Goal: Task Accomplishment & Management: Manage account settings

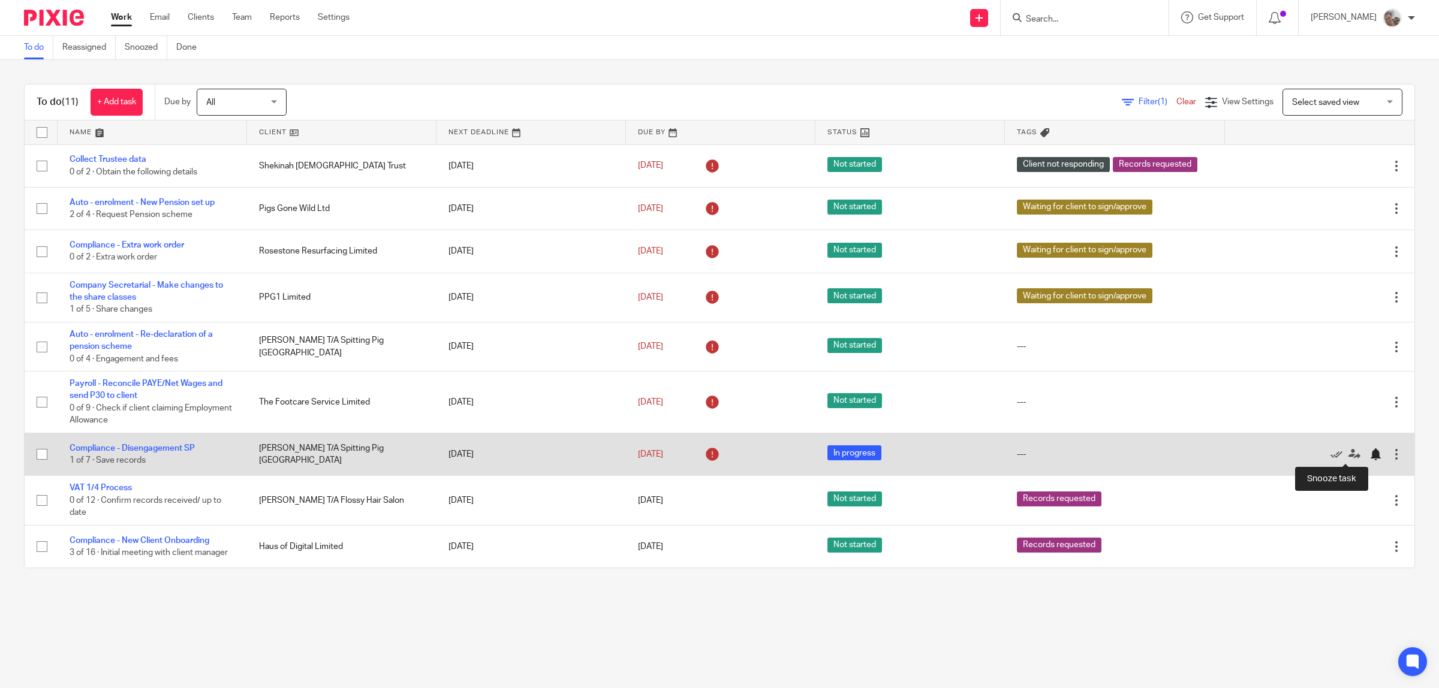
click at [1369, 454] on div at bounding box center [1375, 454] width 12 height 12
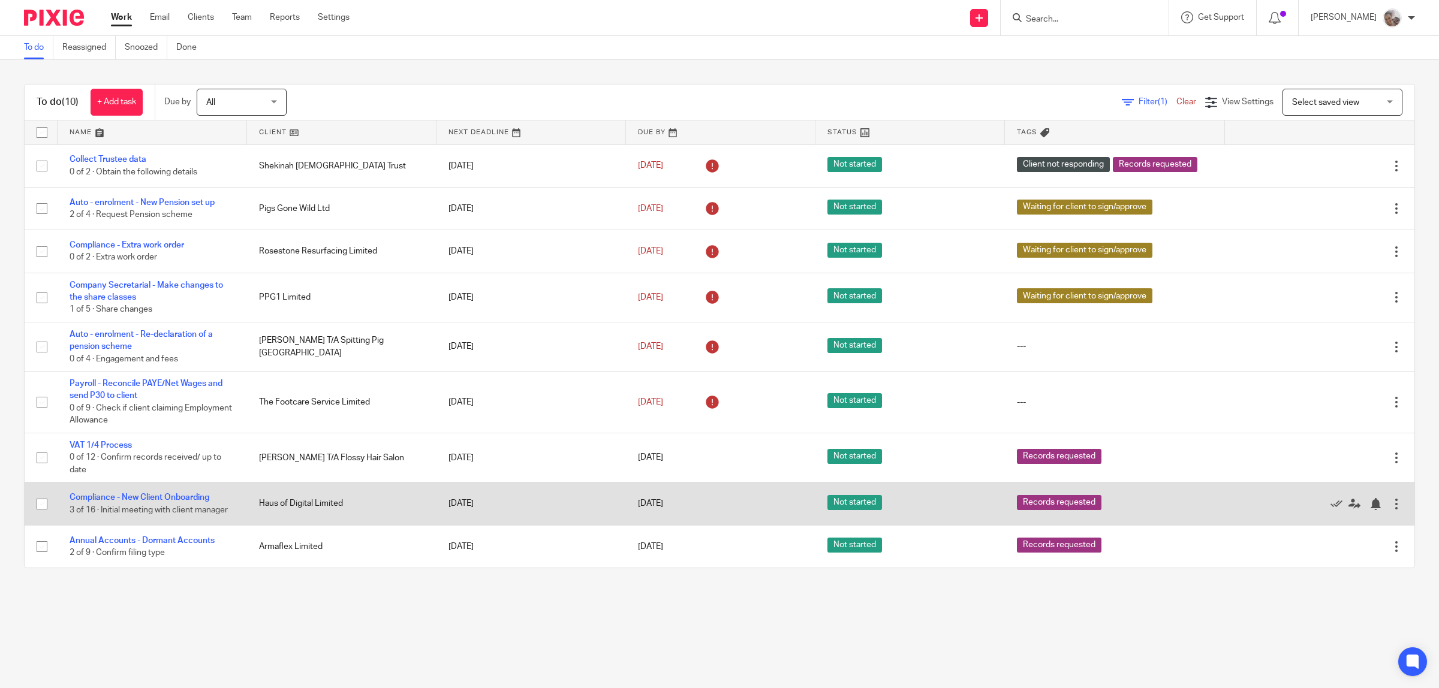
scroll to position [43, 0]
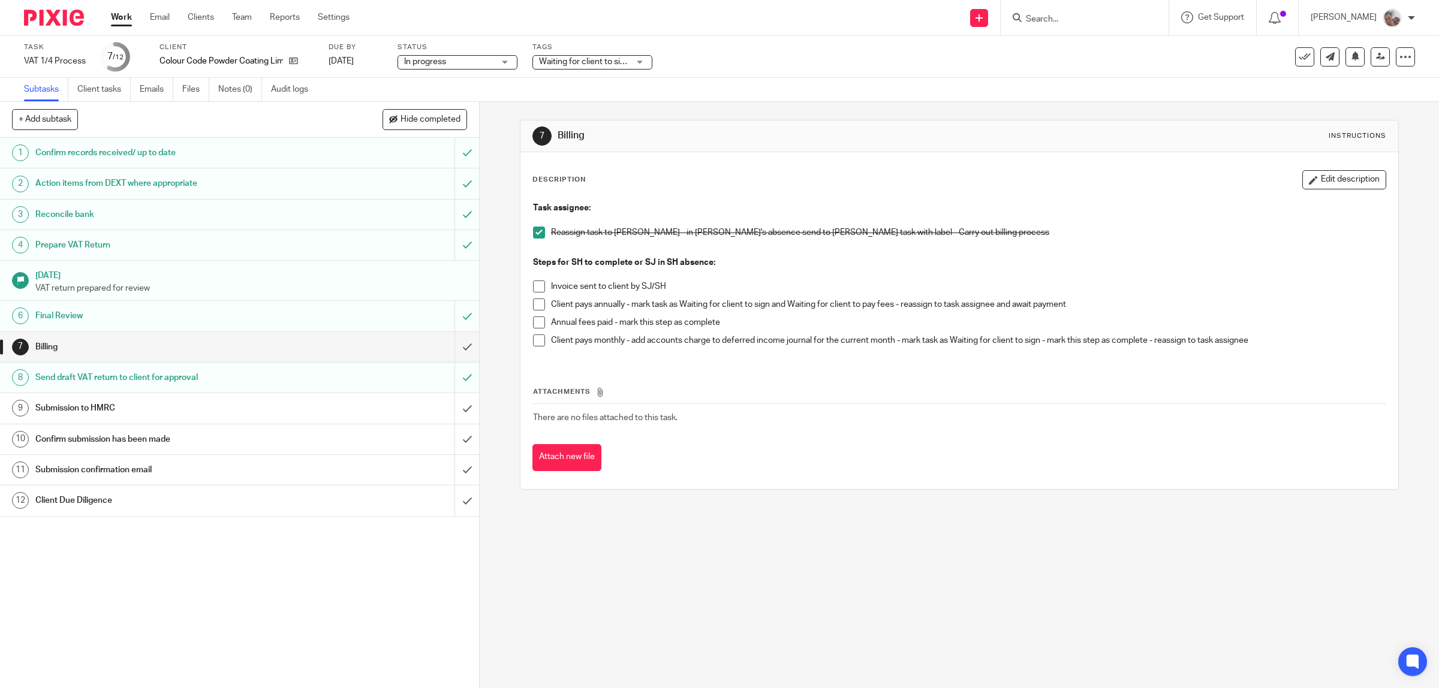
click at [533, 341] on span at bounding box center [539, 341] width 12 height 12
click at [447, 345] on input "submit" at bounding box center [239, 347] width 479 height 30
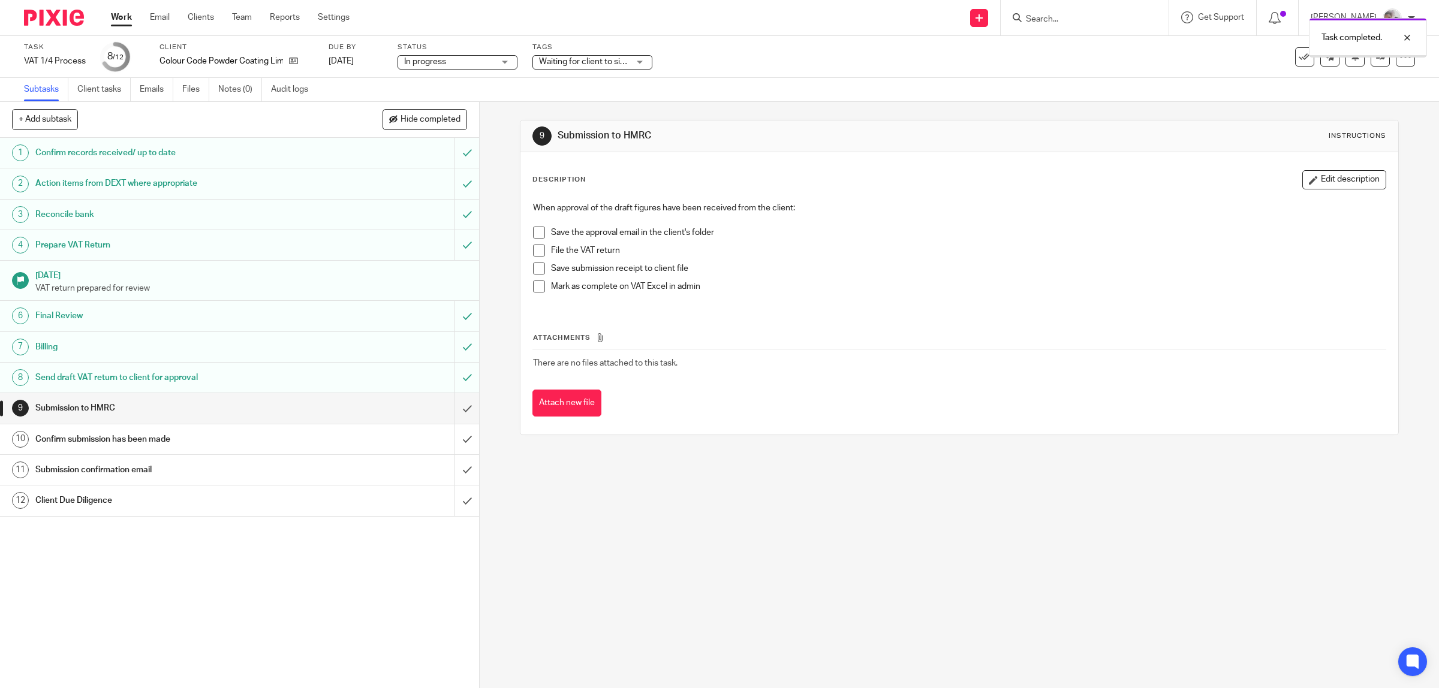
click at [596, 61] on span "Waiting for client to sign/approve + 1" at bounding box center [607, 62] width 137 height 8
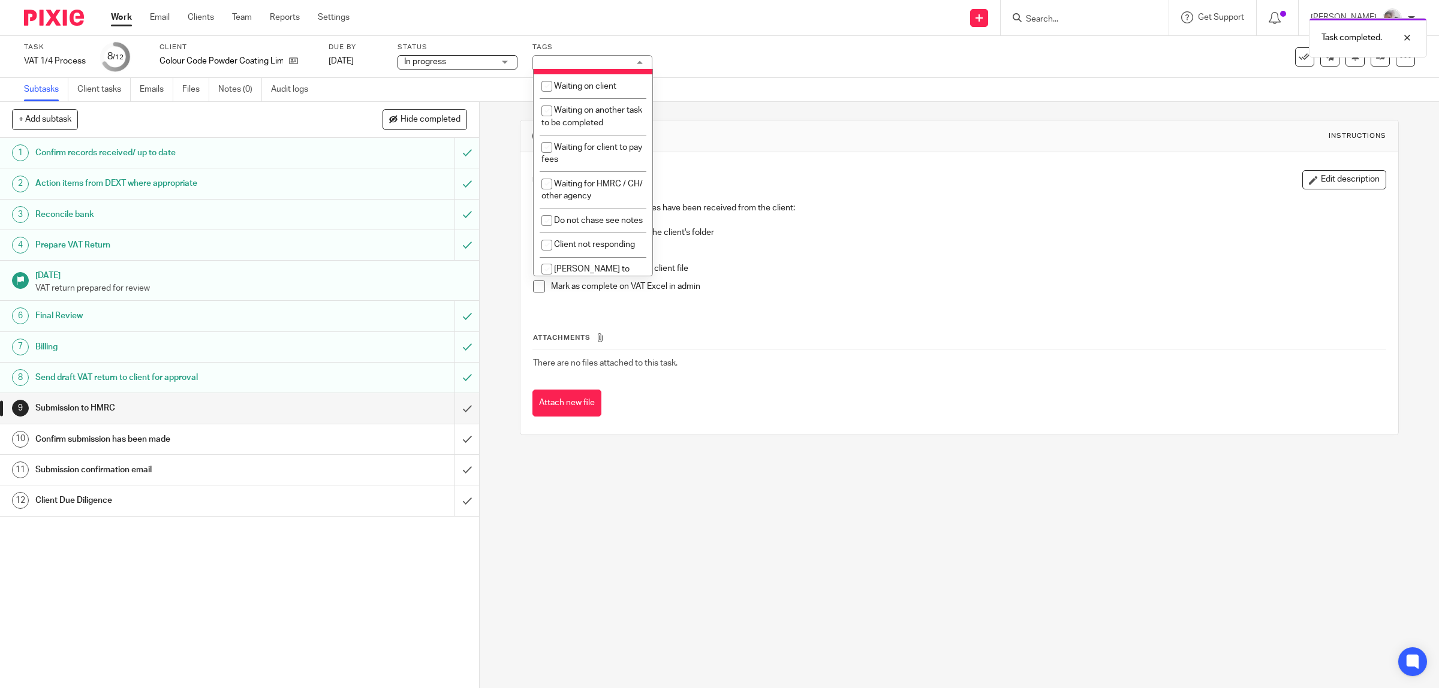
scroll to position [450, 0]
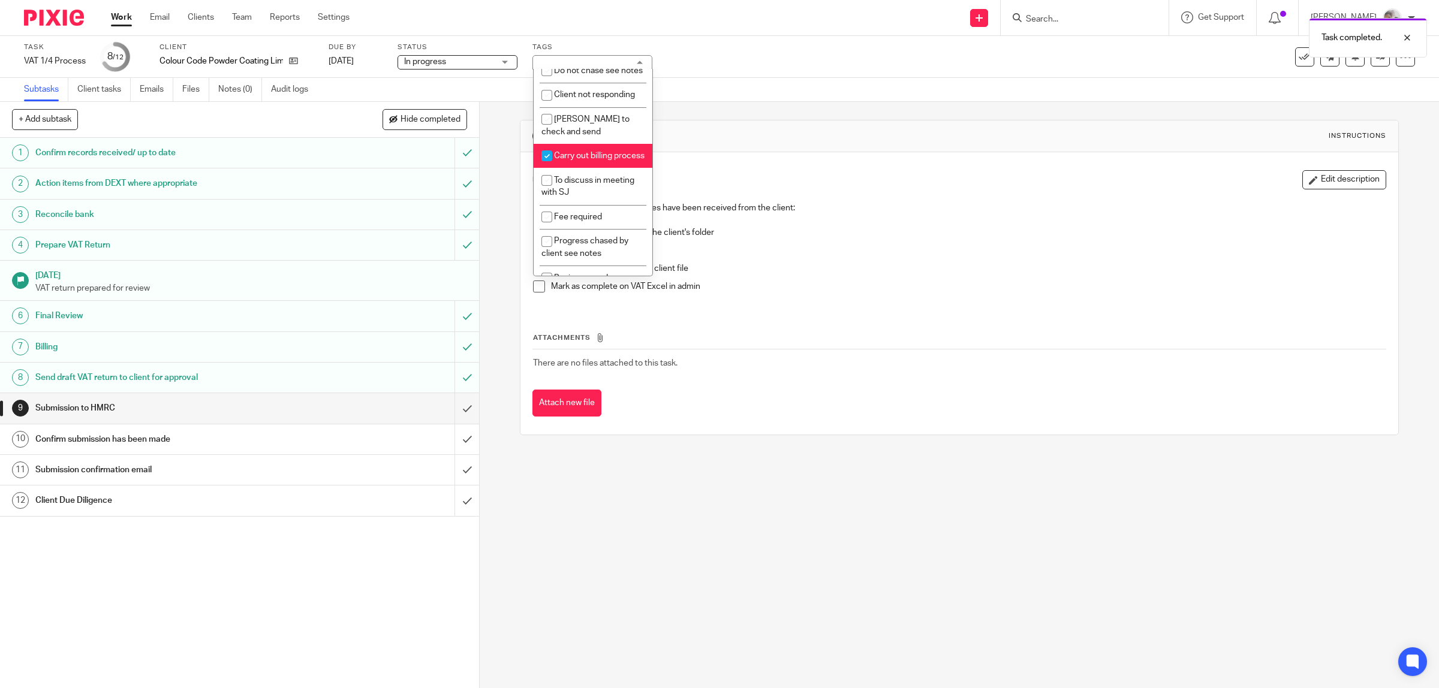
click at [593, 168] on li "Carry out billing process" at bounding box center [593, 156] width 119 height 25
checkbox input "false"
drag, startPoint x: 769, startPoint y: 52, endPoint x: 976, endPoint y: 85, distance: 209.4
click at [771, 52] on div "Task completed." at bounding box center [1072, 35] width 707 height 46
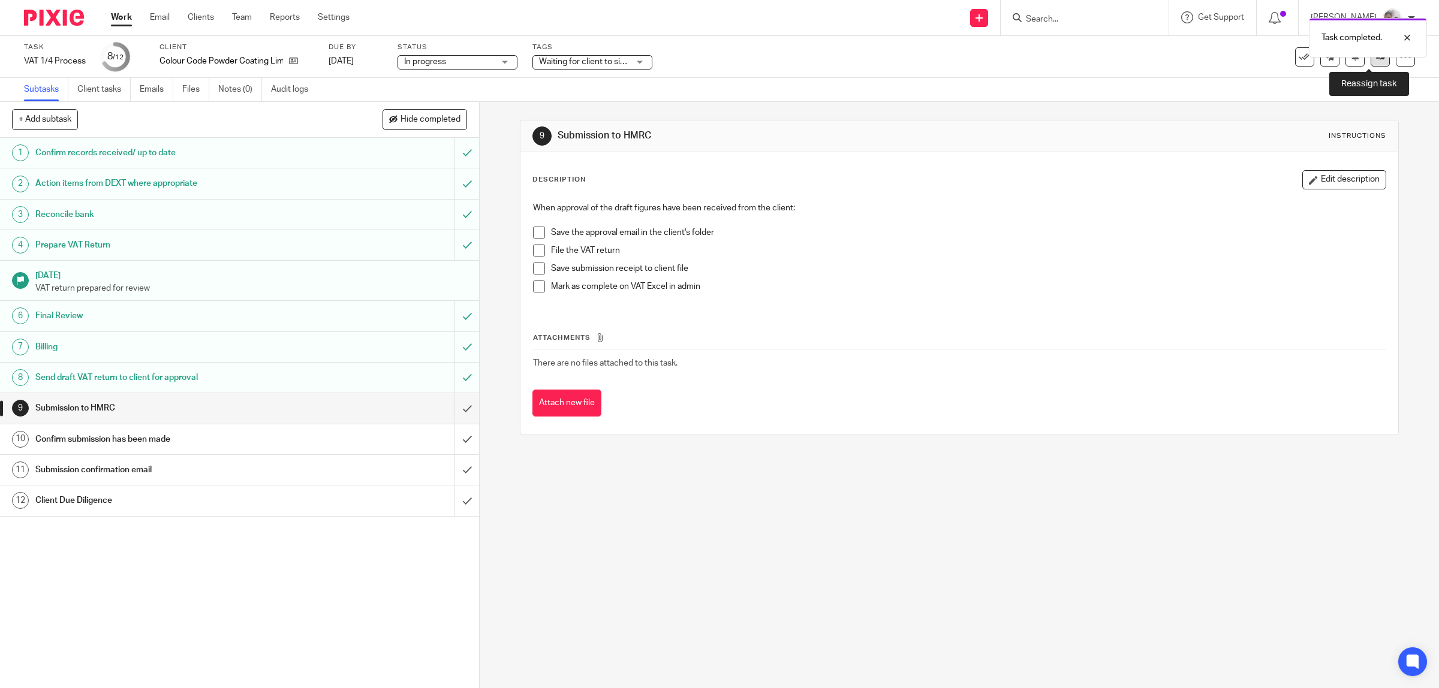
click at [1370, 63] on link at bounding box center [1379, 56] width 19 height 19
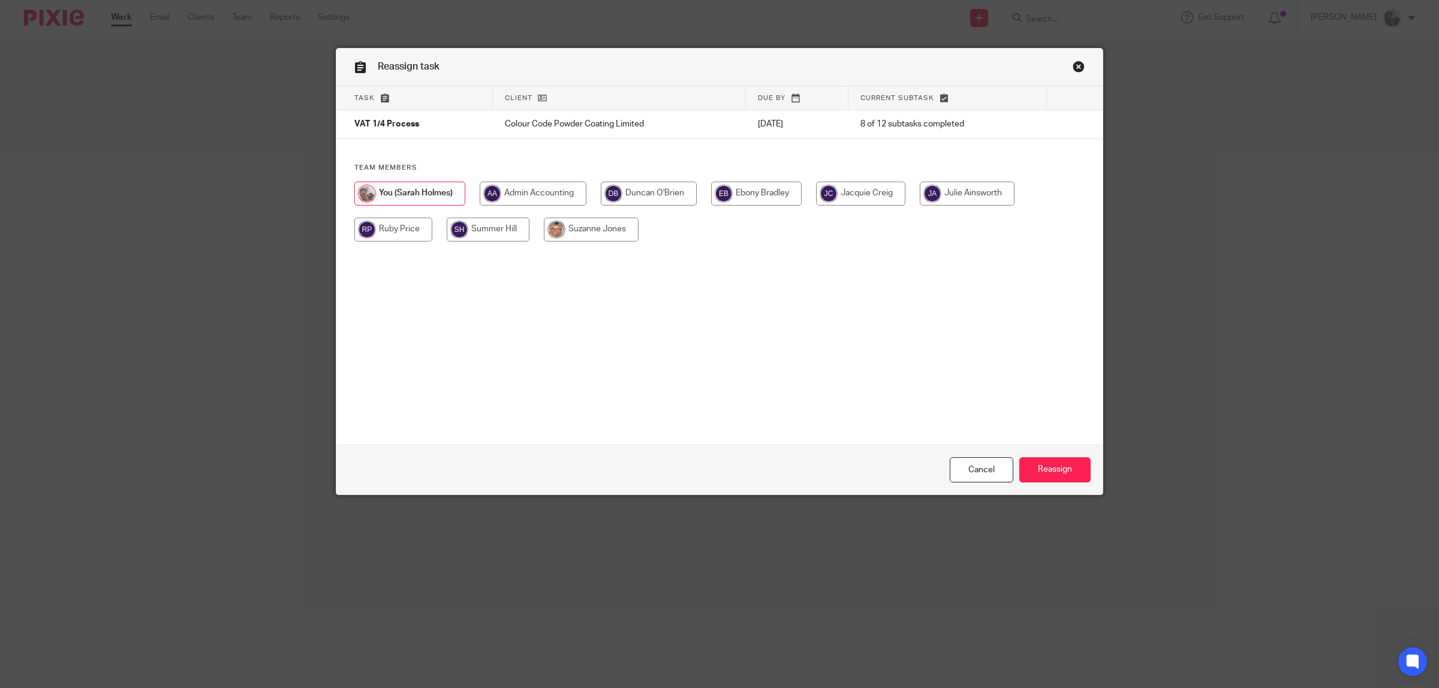
click at [743, 198] on input "radio" at bounding box center [756, 194] width 91 height 24
radio input "true"
click at [1035, 484] on div "Cancel Reassign" at bounding box center [719, 470] width 766 height 50
click at [1034, 468] on input "Reassign" at bounding box center [1054, 470] width 71 height 26
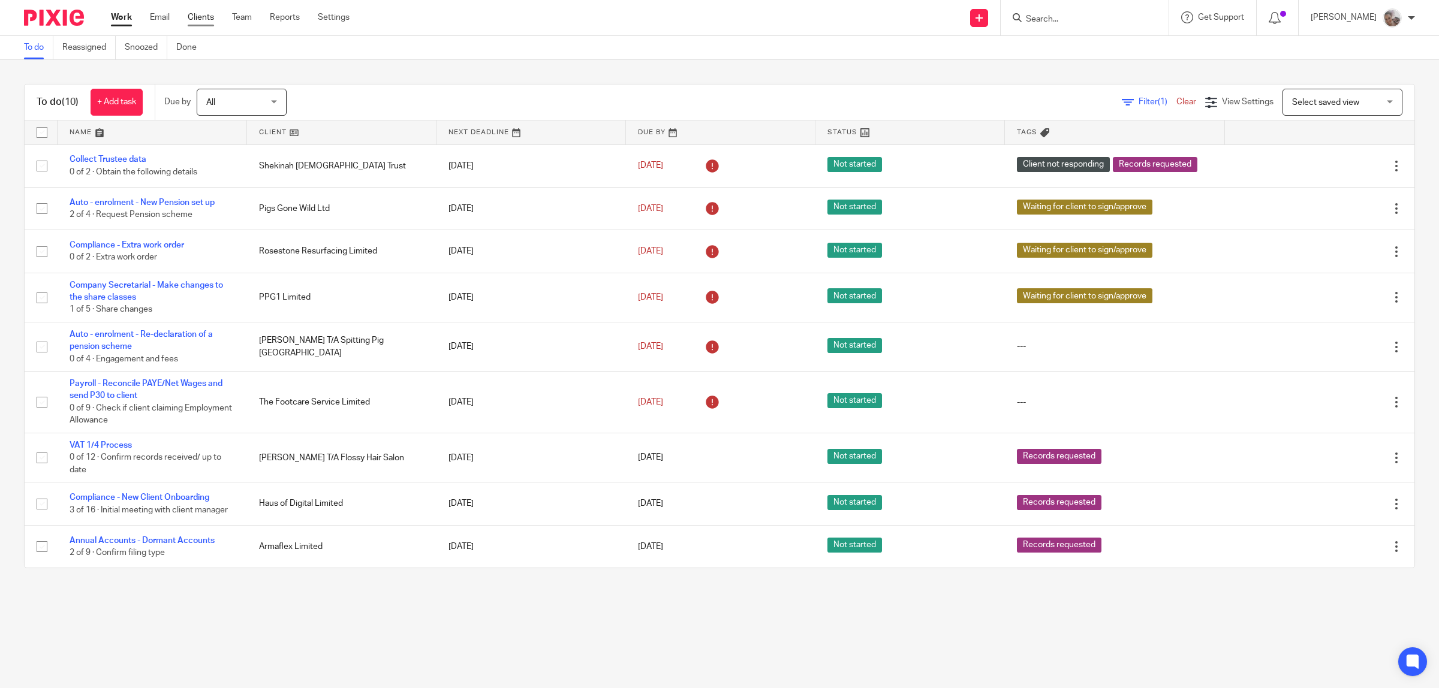
click at [200, 21] on link "Clients" at bounding box center [201, 17] width 26 height 12
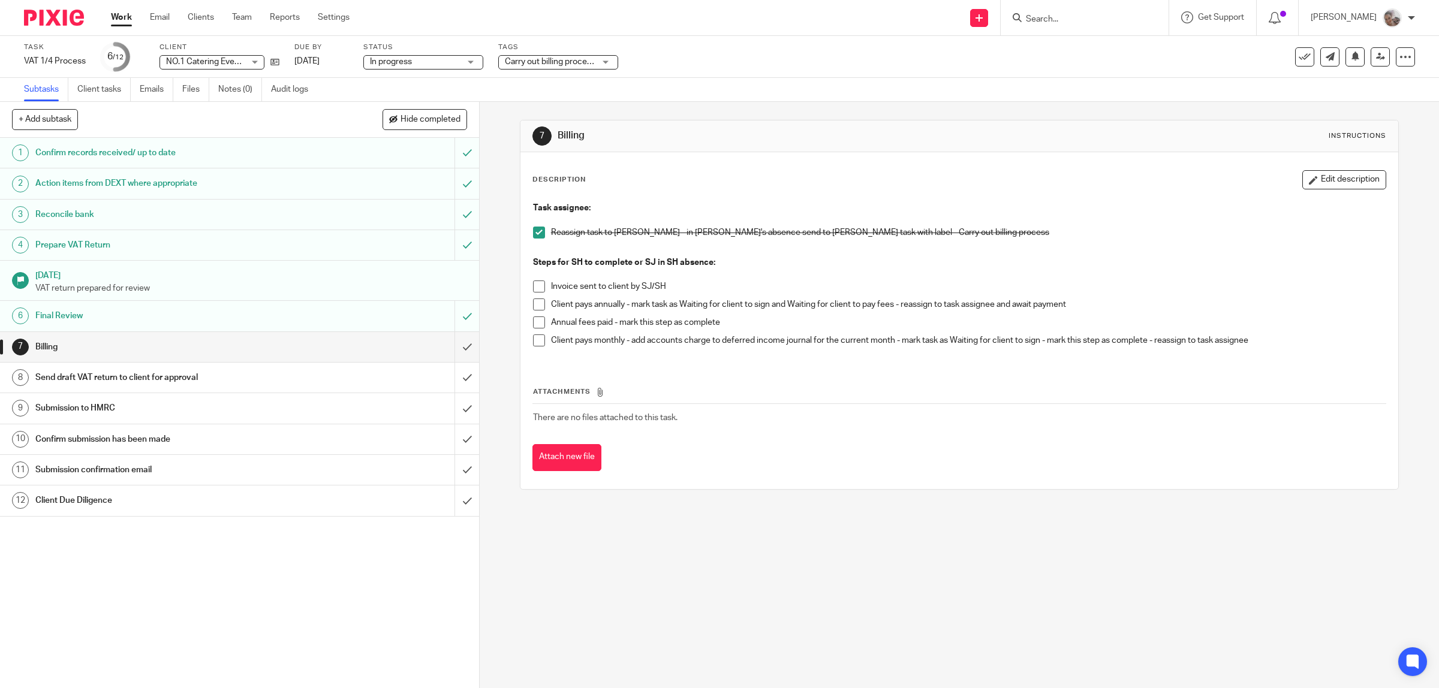
click at [533, 341] on span at bounding box center [539, 341] width 12 height 12
click at [445, 348] on input "submit" at bounding box center [239, 347] width 479 height 30
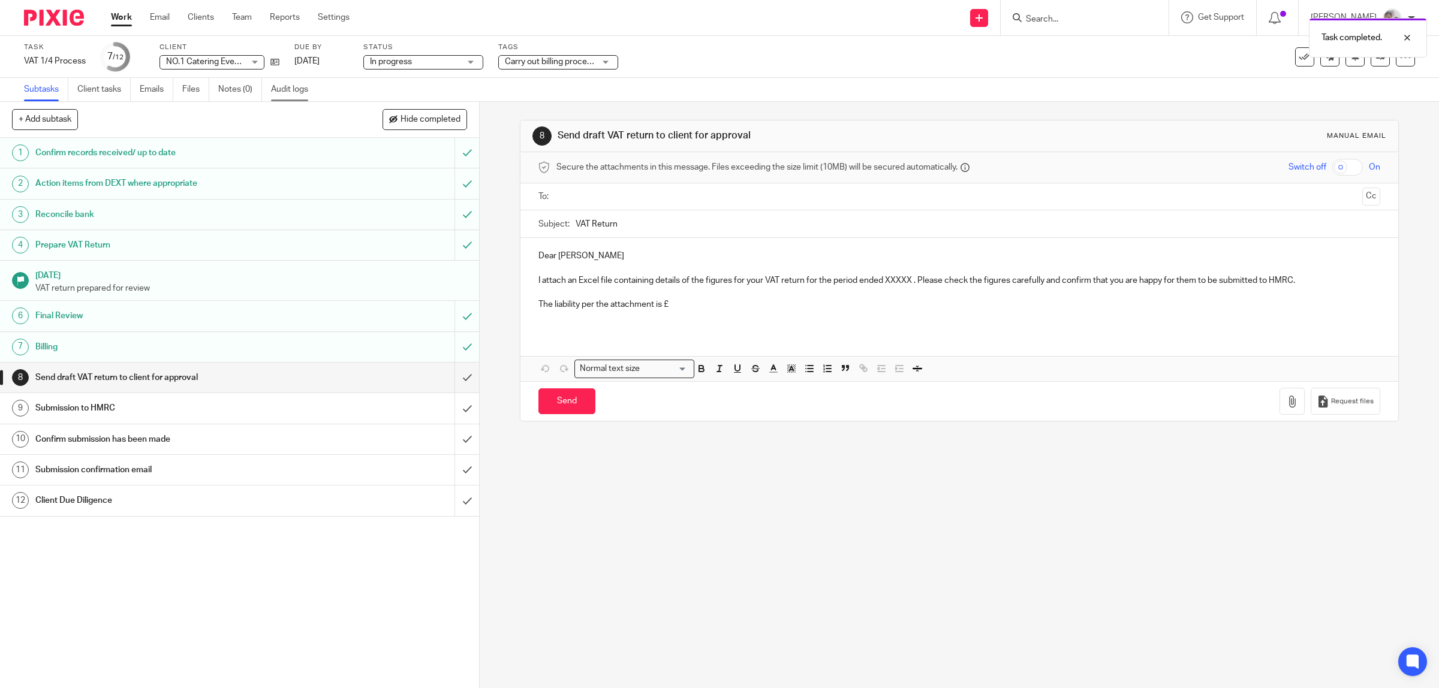
click at [293, 86] on link "Audit logs" at bounding box center [294, 89] width 46 height 23
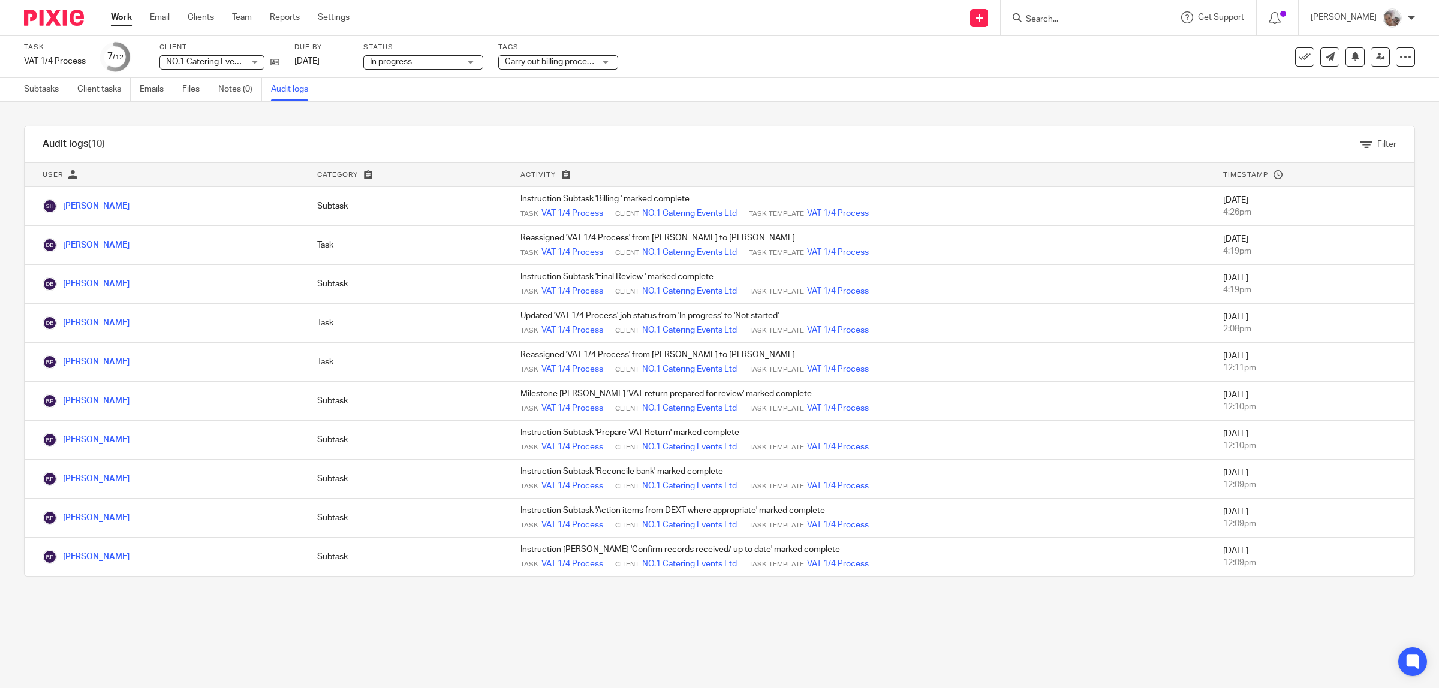
click at [520, 58] on span "Carry out billing process" at bounding box center [550, 62] width 91 height 8
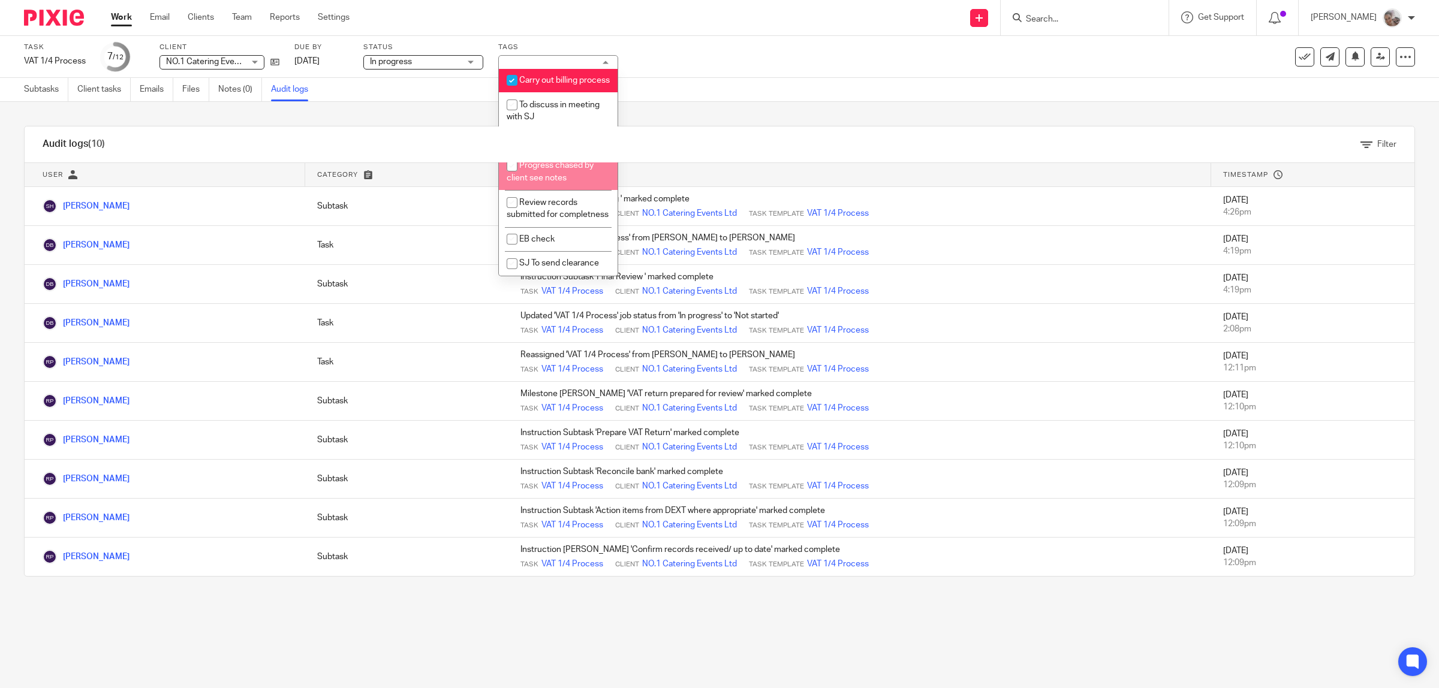
scroll to position [505, 0]
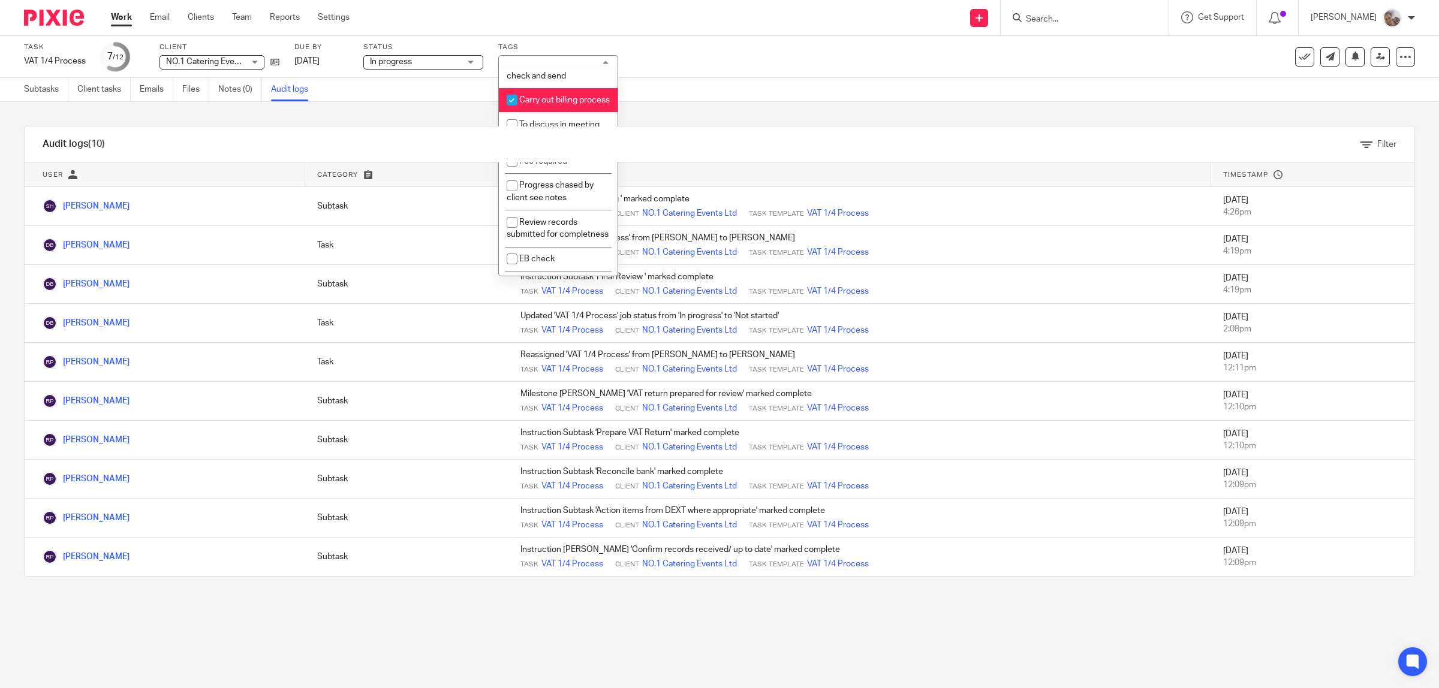
click at [519, 112] on input "checkbox" at bounding box center [512, 100] width 23 height 23
checkbox input "false"
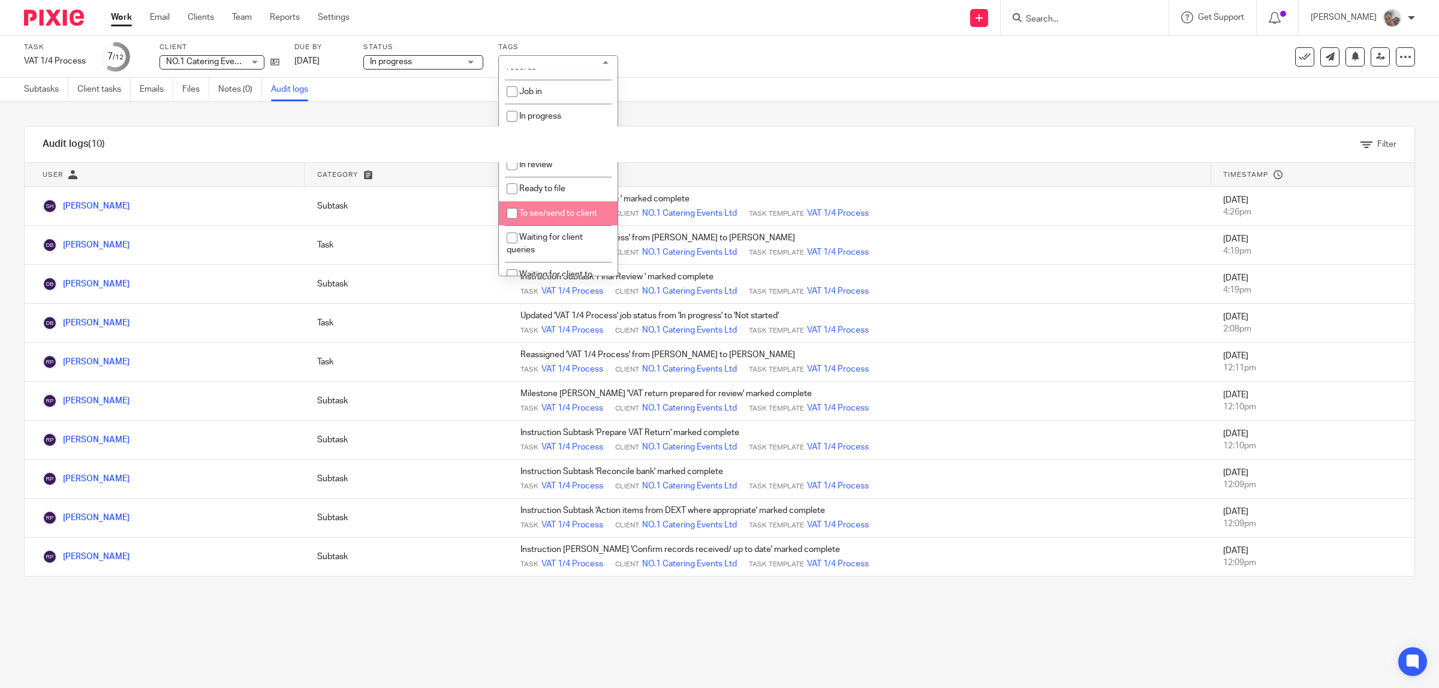
click at [550, 212] on span "To see/send to client" at bounding box center [558, 213] width 78 height 8
checkbox input "true"
click at [768, 43] on div "Task VAT 1/4 Process Save VAT 1/4 Process 7 /12 Client NO.1 Catering Events Ltd…" at bounding box center [603, 57] width 1159 height 29
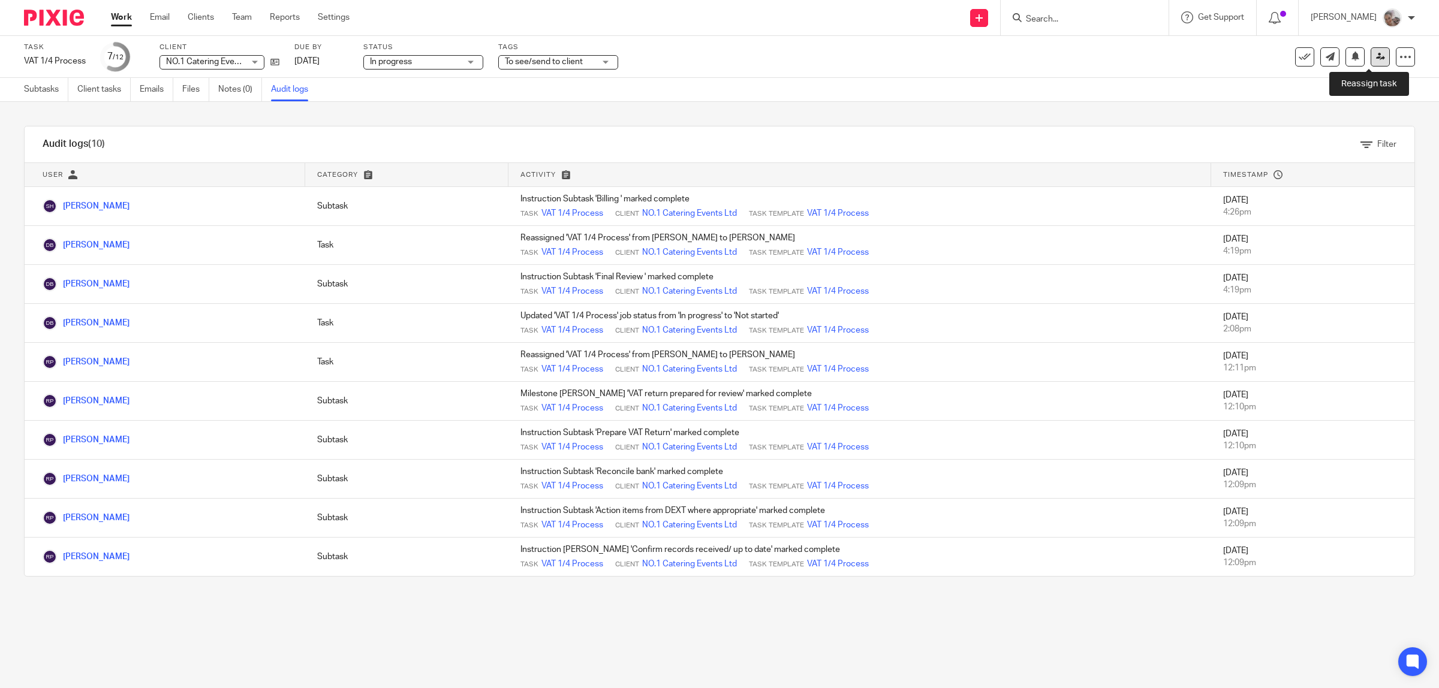
click at [1376, 55] on icon at bounding box center [1380, 56] width 9 height 9
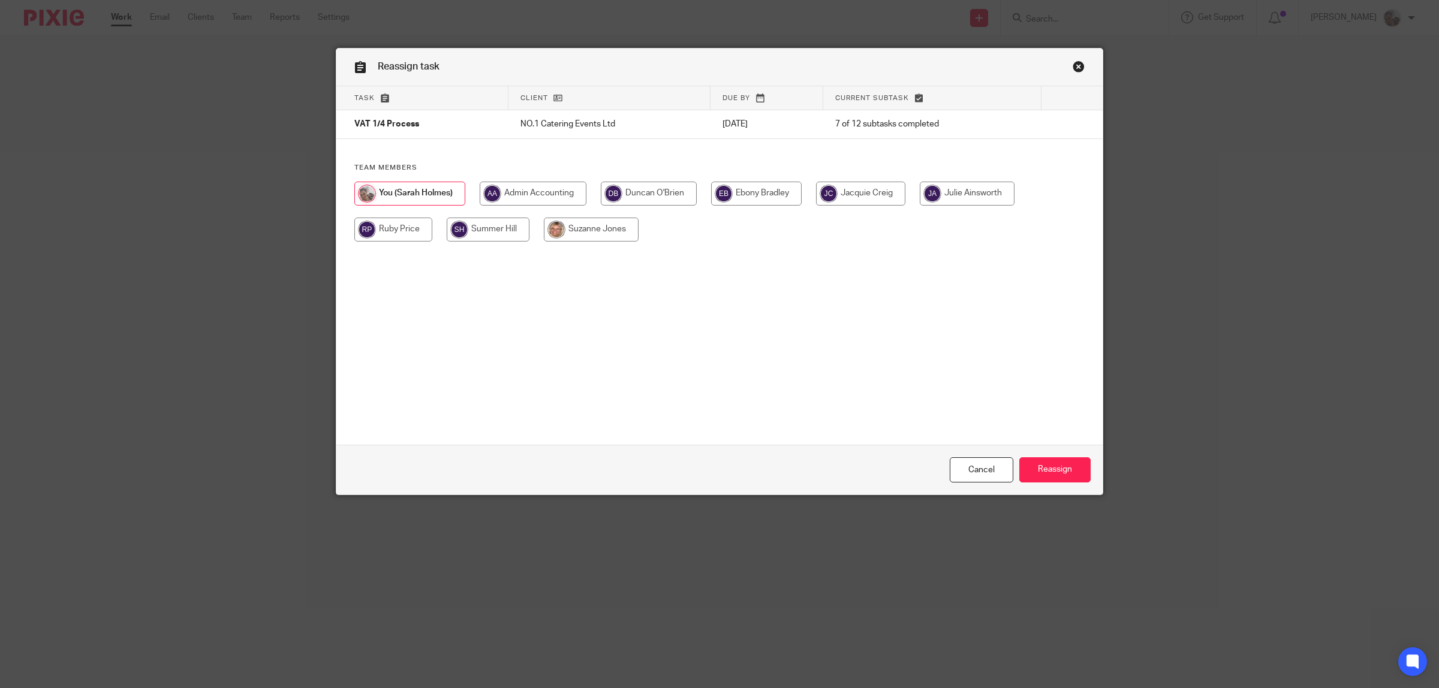
click at [411, 222] on input "radio" at bounding box center [393, 230] width 78 height 24
radio input "true"
drag, startPoint x: 1038, startPoint y: 457, endPoint x: 966, endPoint y: 402, distance: 91.1
click at [1038, 456] on div "Cancel Reassign" at bounding box center [719, 470] width 766 height 50
click at [1056, 468] on input "Reassign" at bounding box center [1054, 470] width 71 height 26
